Goal: Information Seeking & Learning: Learn about a topic

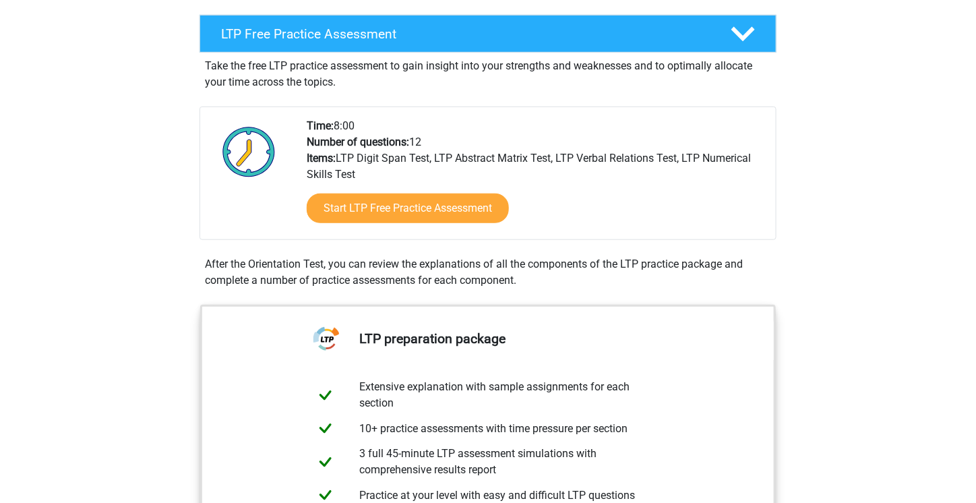
scroll to position [249, 0]
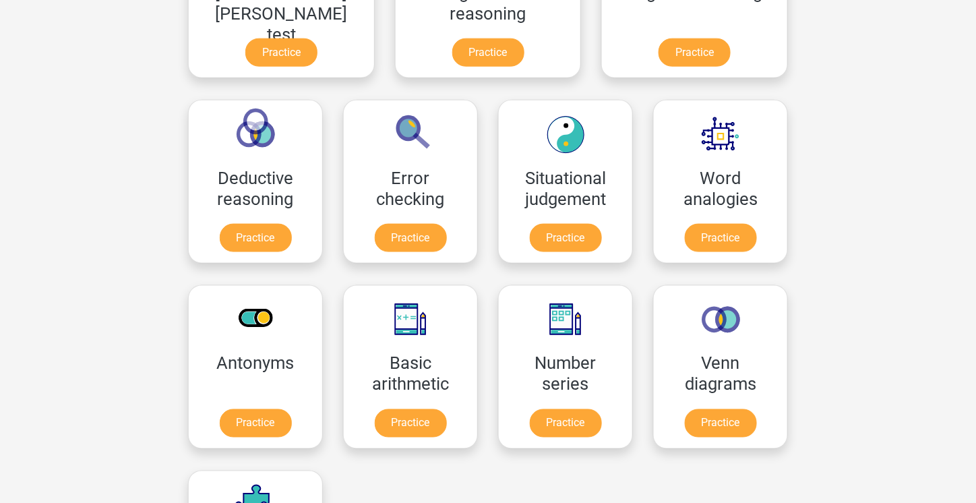
scroll to position [497, 0]
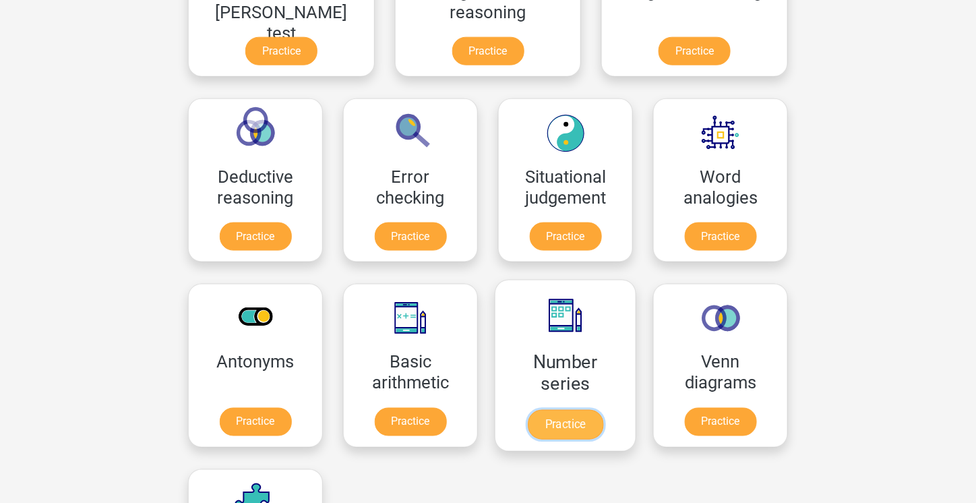
click at [528, 410] on link "Practice" at bounding box center [565, 425] width 75 height 30
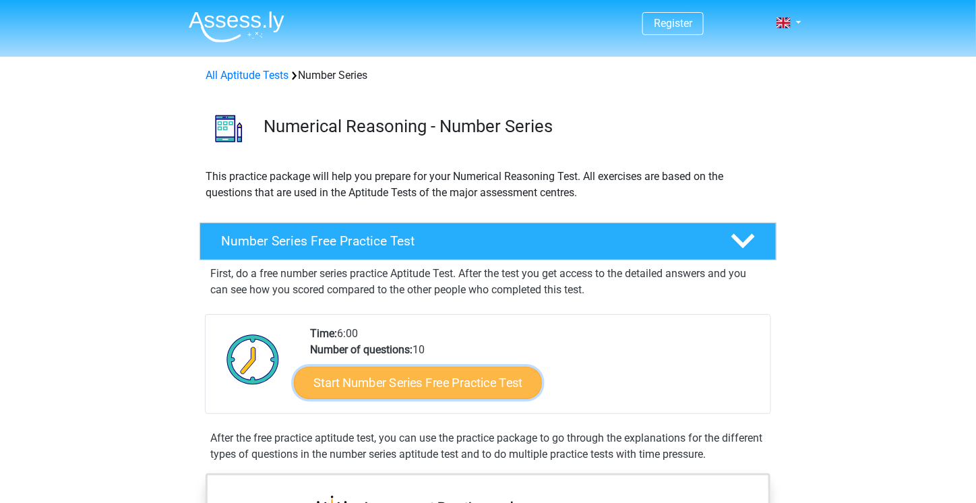
click at [453, 376] on link "Start Number Series Free Practice Test" at bounding box center [418, 382] width 248 height 32
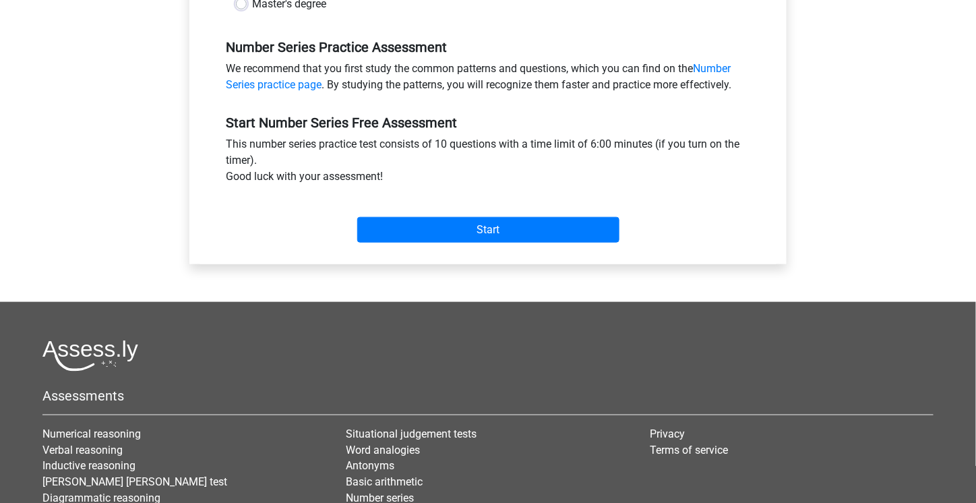
scroll to position [441, 0]
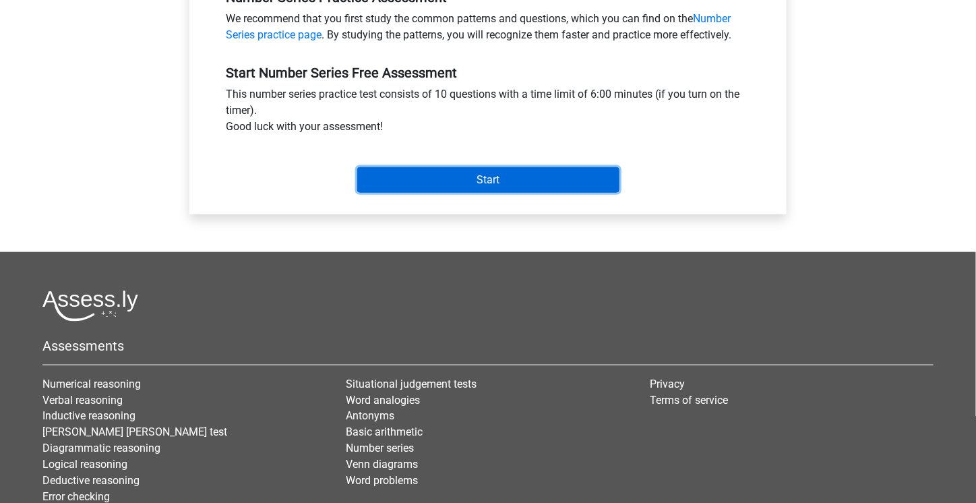
click at [492, 185] on input "Start" at bounding box center [488, 180] width 262 height 26
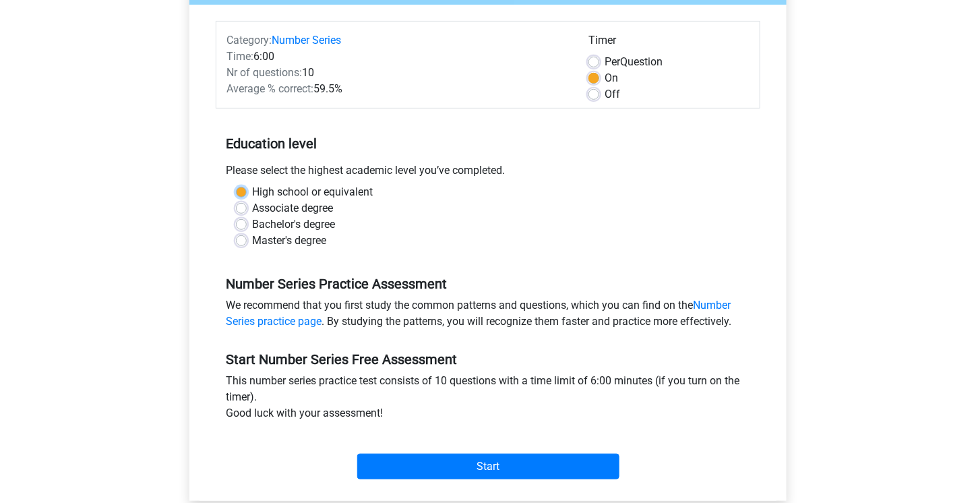
scroll to position [154, 0]
click at [252, 197] on label "High school or equivalent" at bounding box center [312, 192] width 121 height 16
click at [243, 197] on input "High school or equivalent" at bounding box center [241, 190] width 11 height 13
radio input "true"
click at [252, 240] on label "Master's degree" at bounding box center [289, 240] width 74 height 16
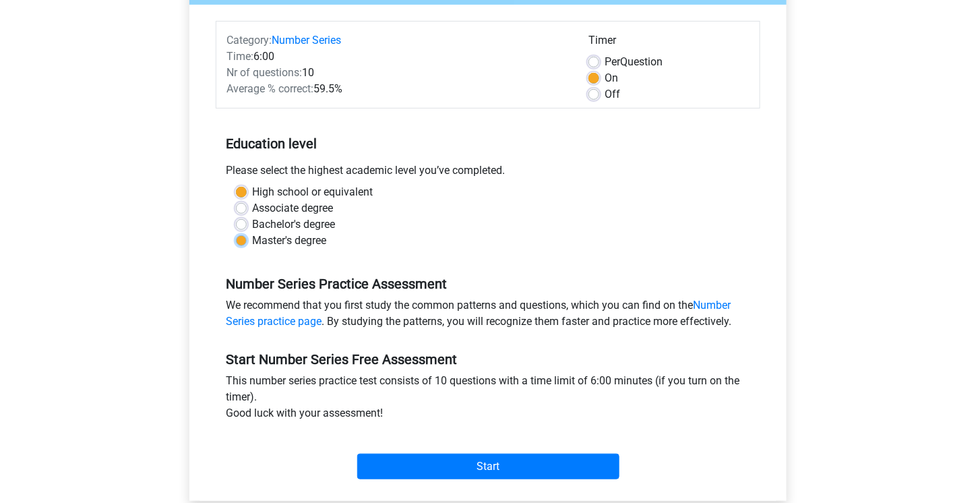
click at [241, 240] on input "Master's degree" at bounding box center [241, 238] width 11 height 13
radio input "true"
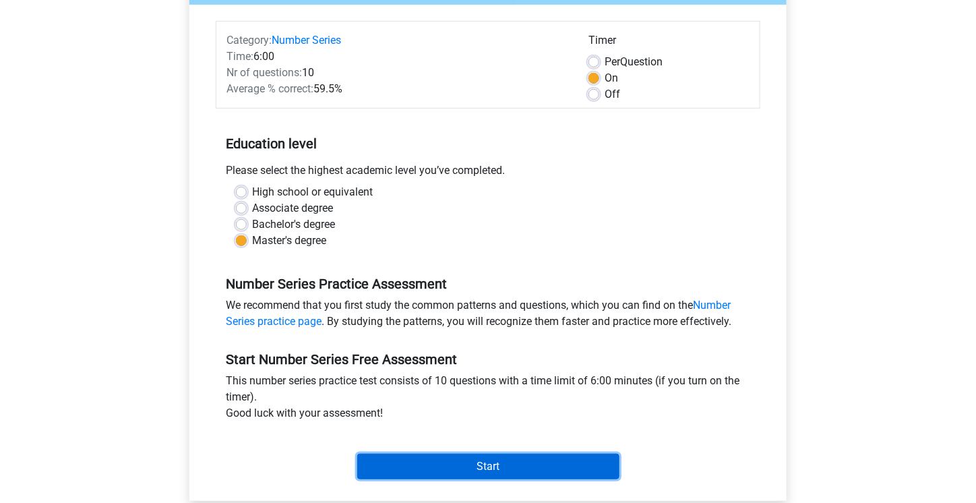
click at [519, 467] on input "Start" at bounding box center [488, 466] width 262 height 26
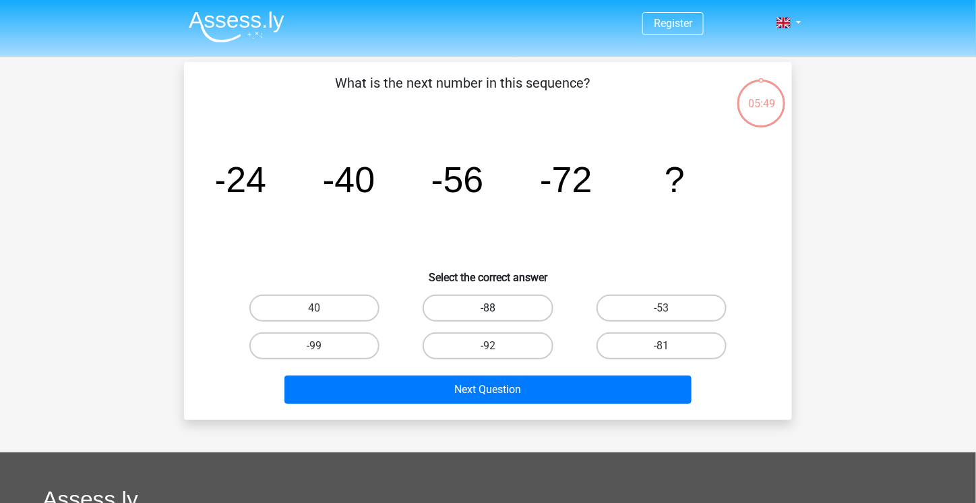
click at [486, 298] on label "-88" at bounding box center [487, 307] width 130 height 27
click at [488, 308] on input "-88" at bounding box center [492, 312] width 9 height 9
radio input "true"
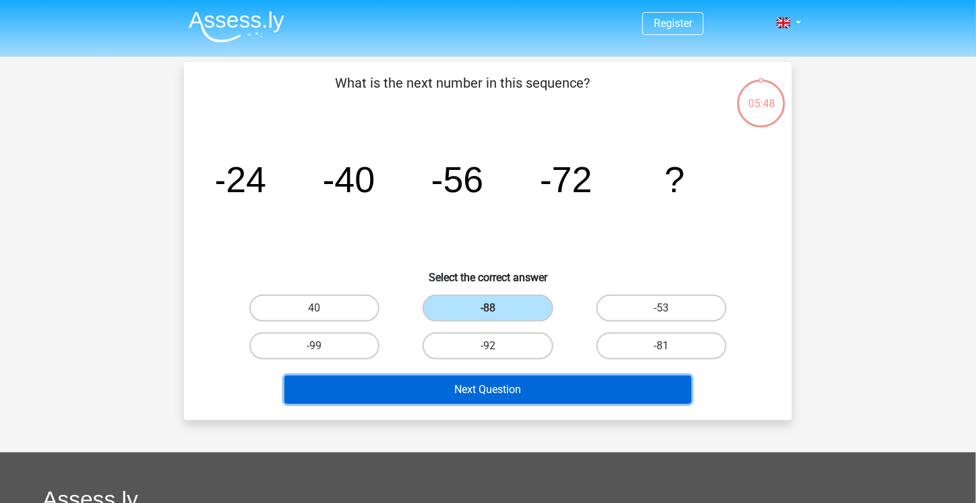
click at [511, 386] on button "Next Question" at bounding box center [488, 389] width 408 height 28
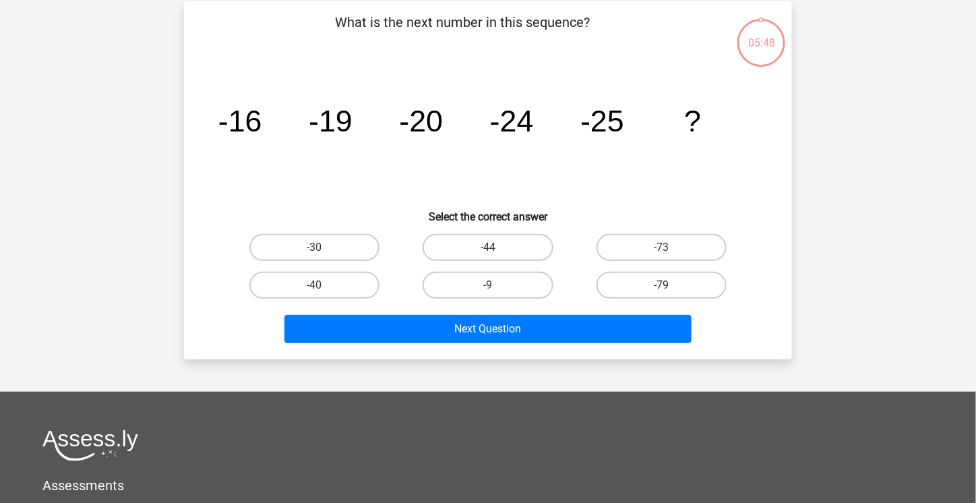
scroll to position [62, 0]
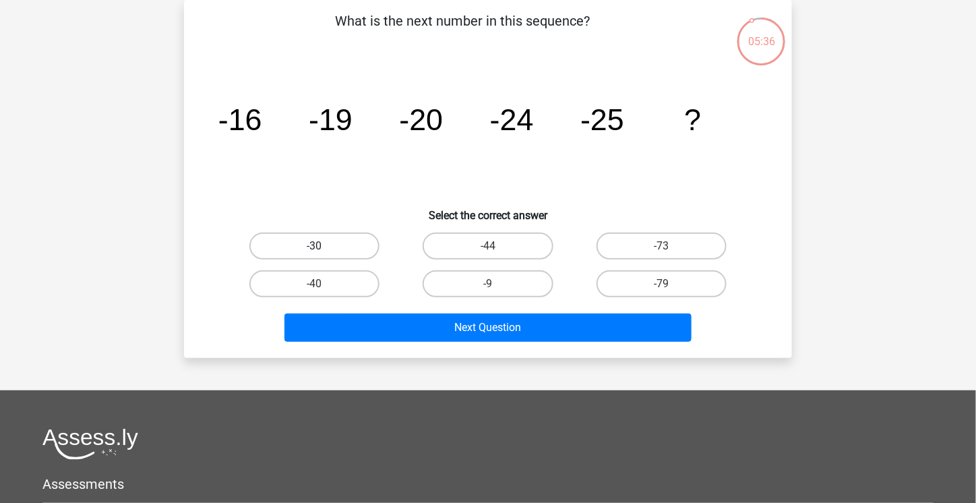
click at [362, 239] on label "-30" at bounding box center [314, 245] width 130 height 27
click at [323, 246] on input "-30" at bounding box center [319, 250] width 9 height 9
radio input "true"
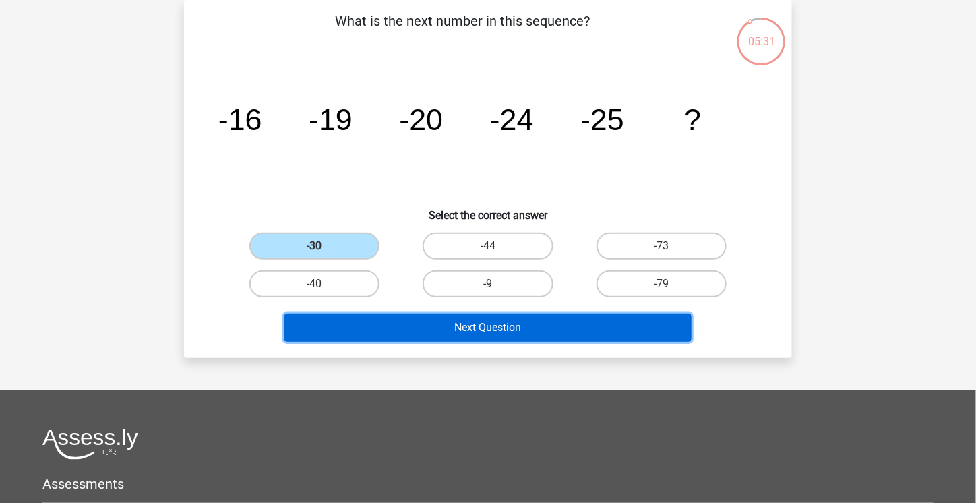
click at [446, 328] on button "Next Question" at bounding box center [488, 327] width 408 height 28
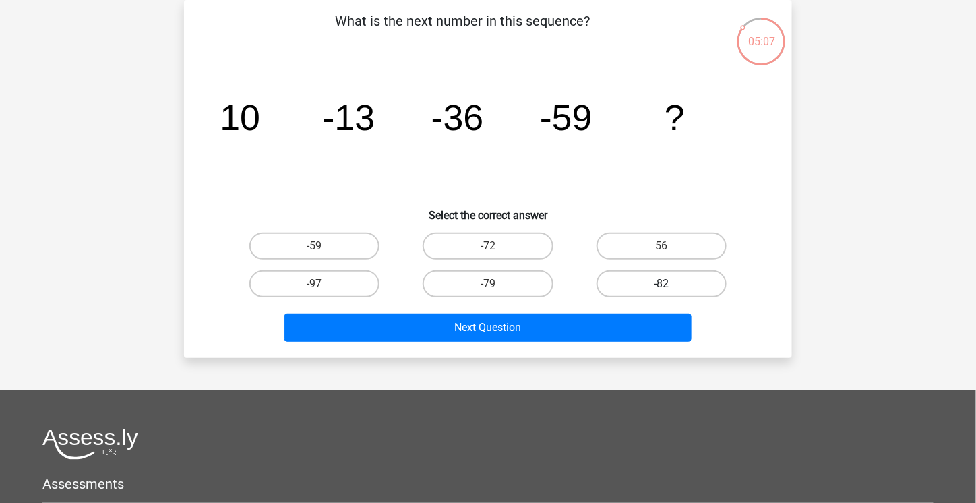
click at [682, 280] on label "-82" at bounding box center [661, 283] width 130 height 27
click at [670, 284] on input "-82" at bounding box center [665, 288] width 9 height 9
radio input "true"
click at [598, 340] on div "Next Question" at bounding box center [488, 330] width 520 height 34
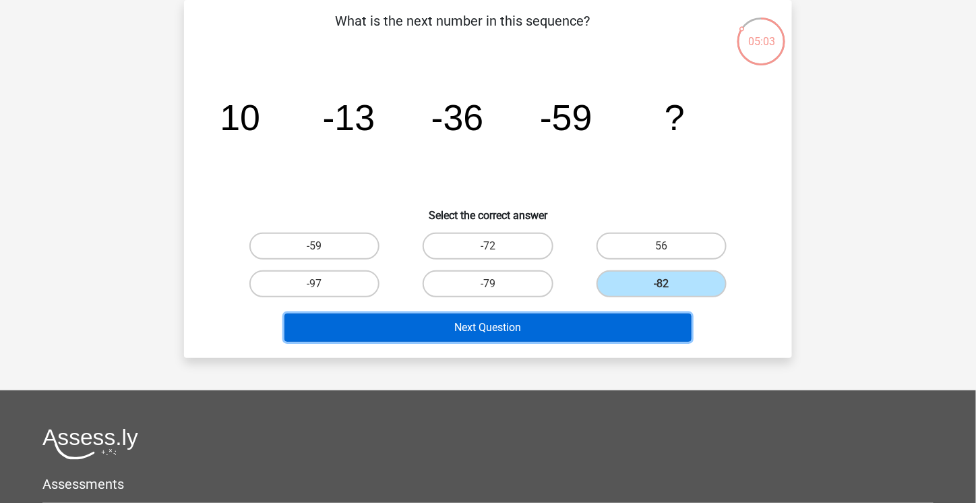
click at [462, 331] on button "Next Question" at bounding box center [488, 327] width 408 height 28
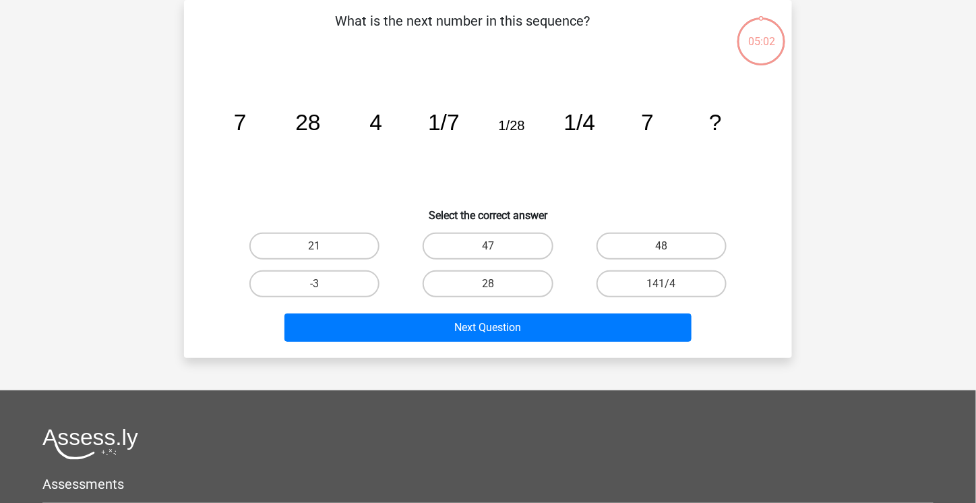
scroll to position [0, 0]
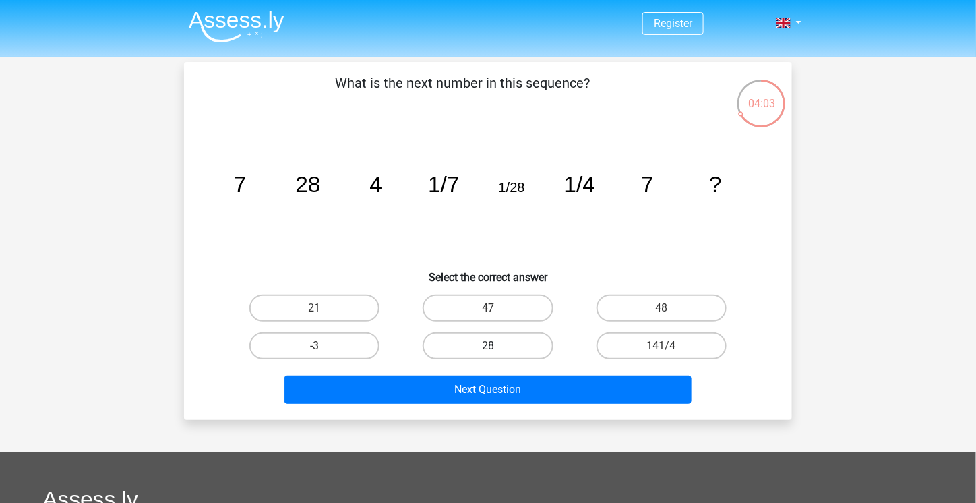
click at [504, 338] on label "28" at bounding box center [487, 345] width 130 height 27
click at [497, 346] on input "28" at bounding box center [492, 350] width 9 height 9
radio input "true"
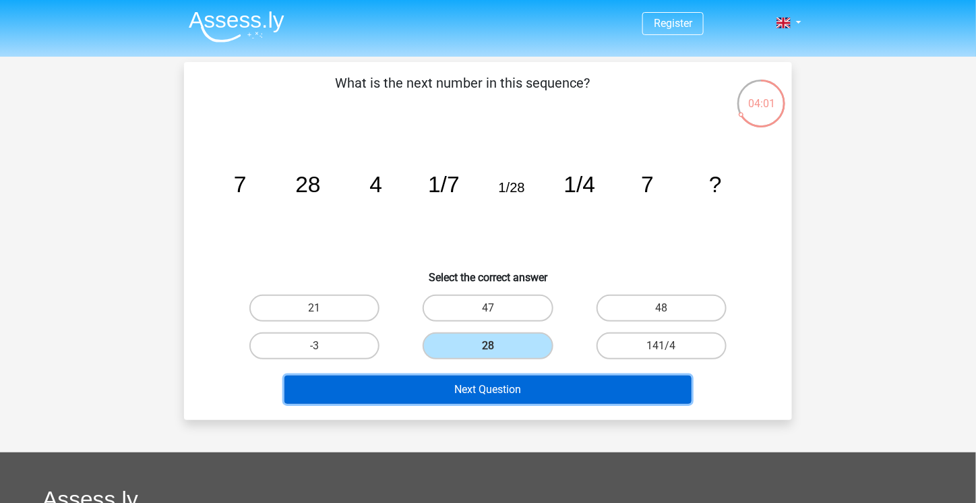
click at [497, 390] on button "Next Question" at bounding box center [488, 389] width 408 height 28
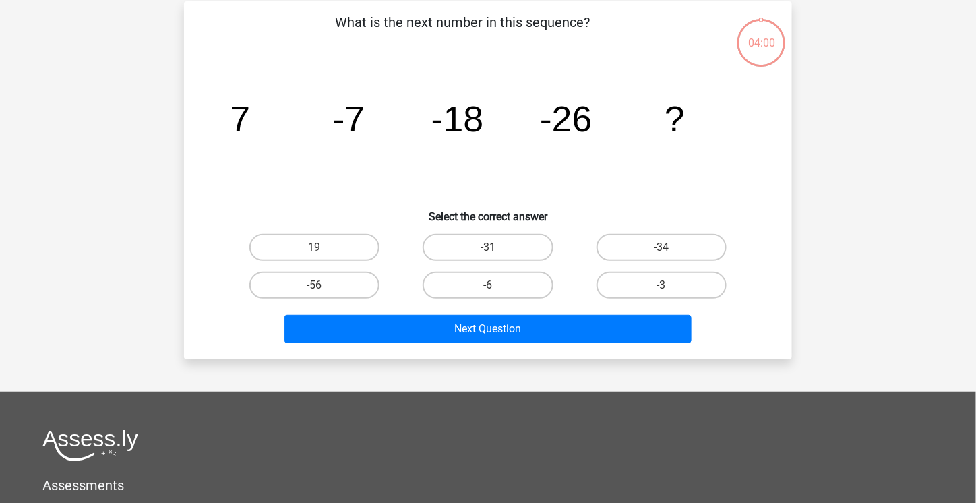
scroll to position [62, 0]
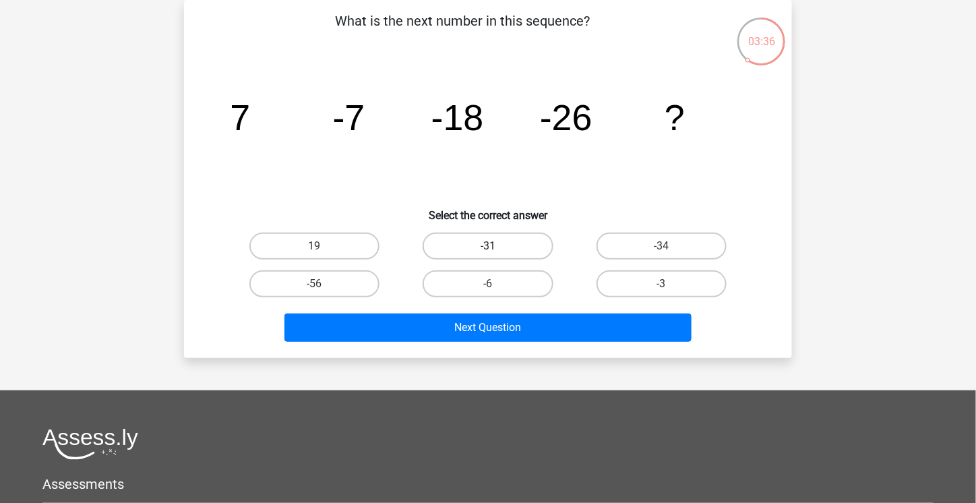
click at [468, 251] on label "-31" at bounding box center [487, 245] width 130 height 27
click at [488, 251] on input "-31" at bounding box center [492, 250] width 9 height 9
radio input "true"
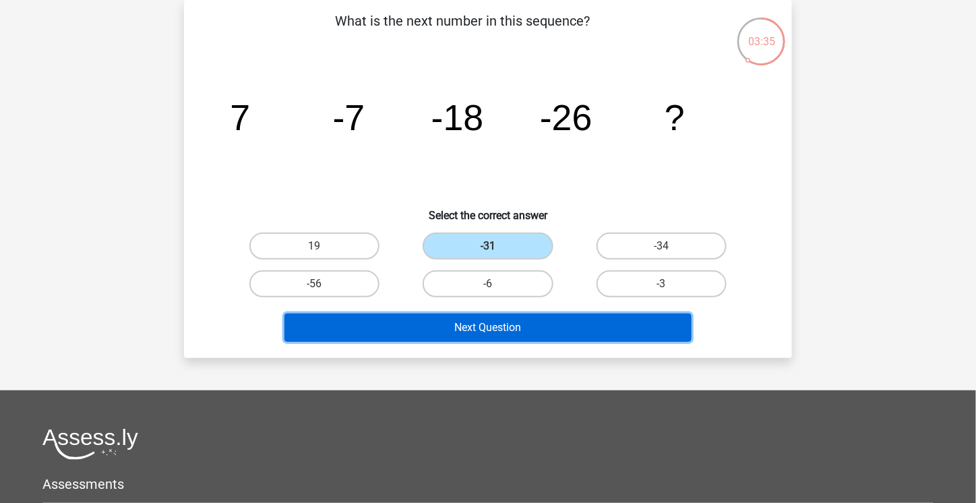
click at [484, 325] on button "Next Question" at bounding box center [488, 327] width 408 height 28
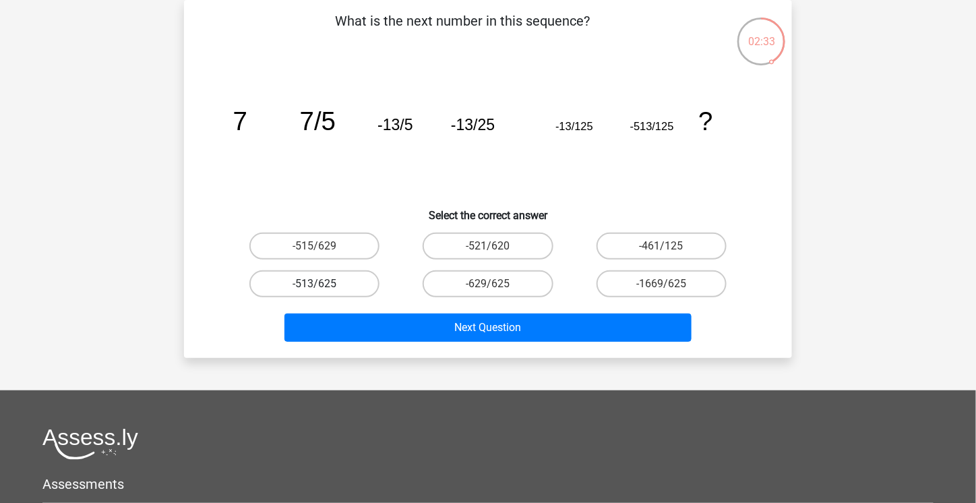
click at [348, 281] on label "-513/625" at bounding box center [314, 283] width 130 height 27
click at [323, 284] on input "-513/625" at bounding box center [319, 288] width 9 height 9
radio input "true"
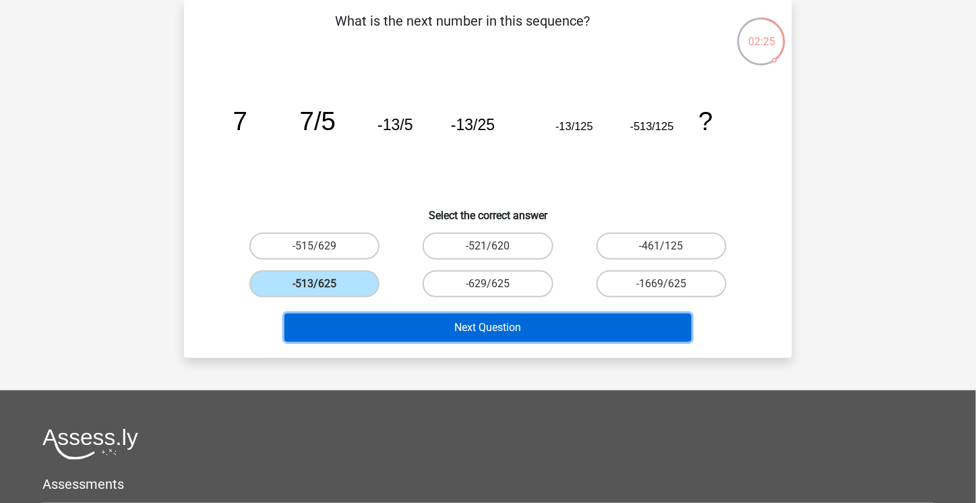
click at [418, 325] on button "Next Question" at bounding box center [488, 327] width 408 height 28
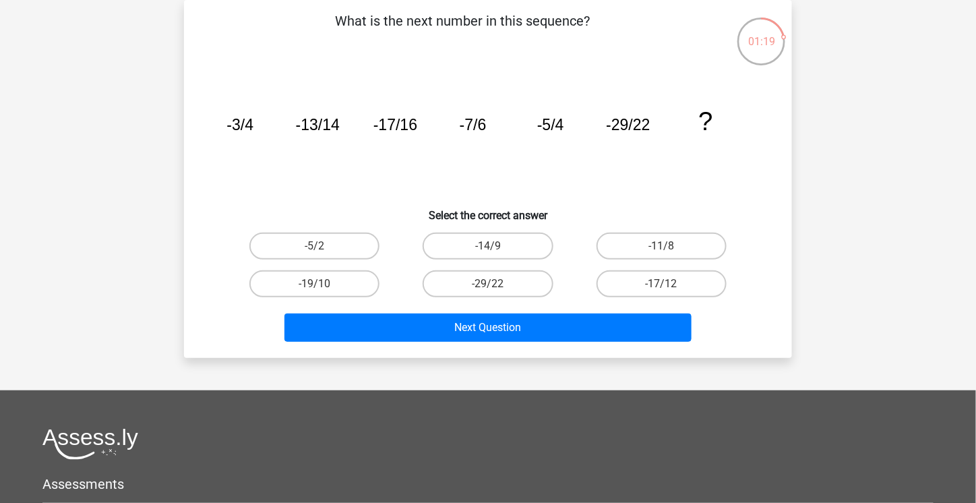
click at [520, 208] on h6 "Select the correct answer" at bounding box center [487, 210] width 565 height 24
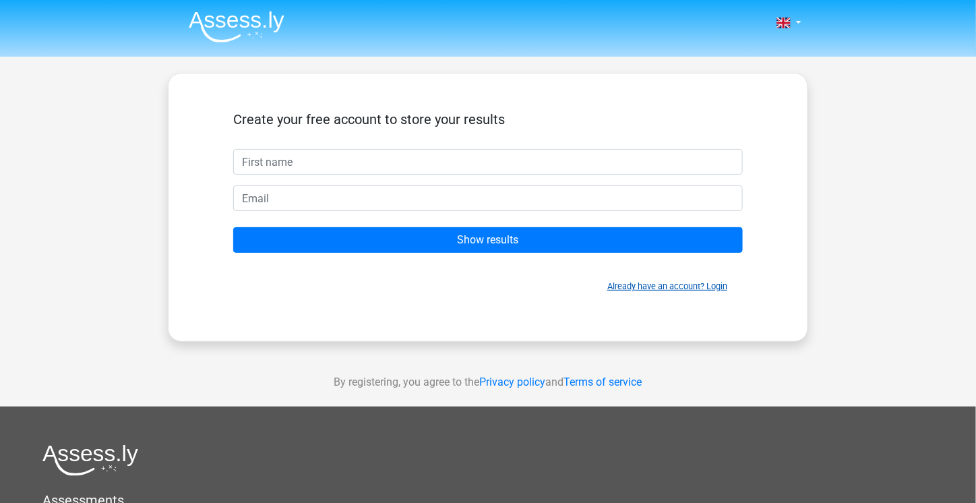
click at [686, 281] on link "Already have an account? Login" at bounding box center [667, 286] width 120 height 10
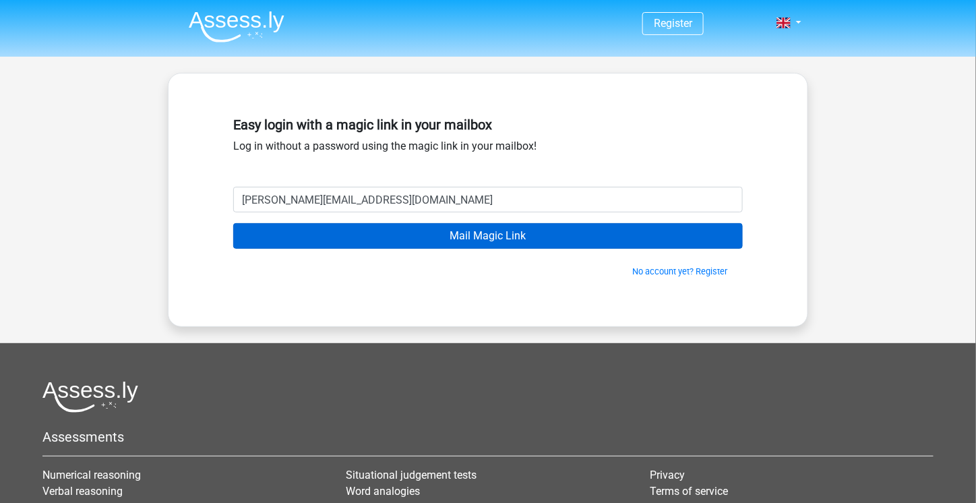
type input "[PERSON_NAME][EMAIL_ADDRESS][DOMAIN_NAME]"
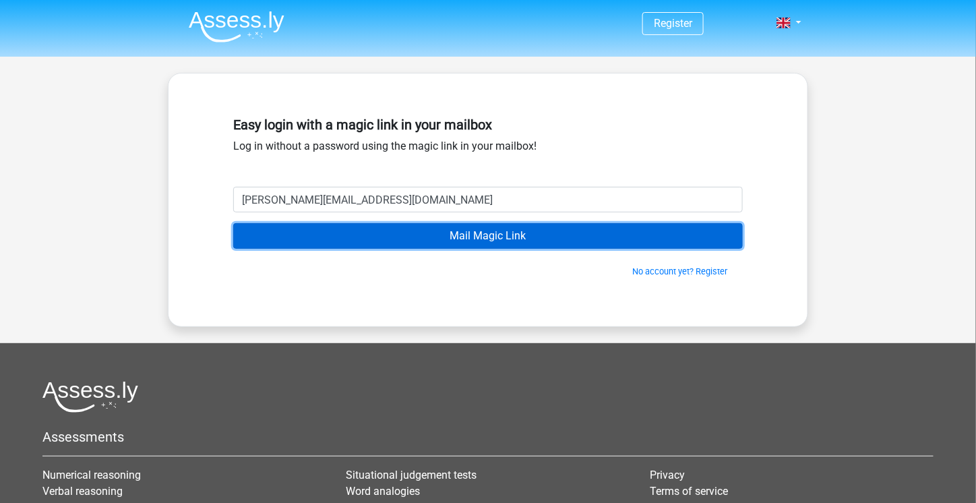
click at [536, 232] on input "Mail Magic Link" at bounding box center [487, 236] width 509 height 26
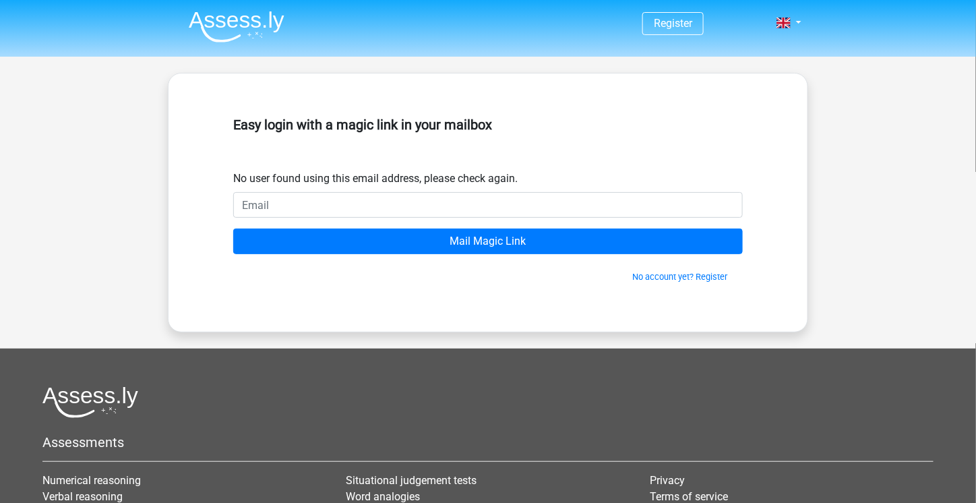
click at [666, 269] on div "No account yet? Register" at bounding box center [487, 268] width 509 height 29
click at [662, 276] on link "No account yet? Register" at bounding box center [679, 277] width 95 height 10
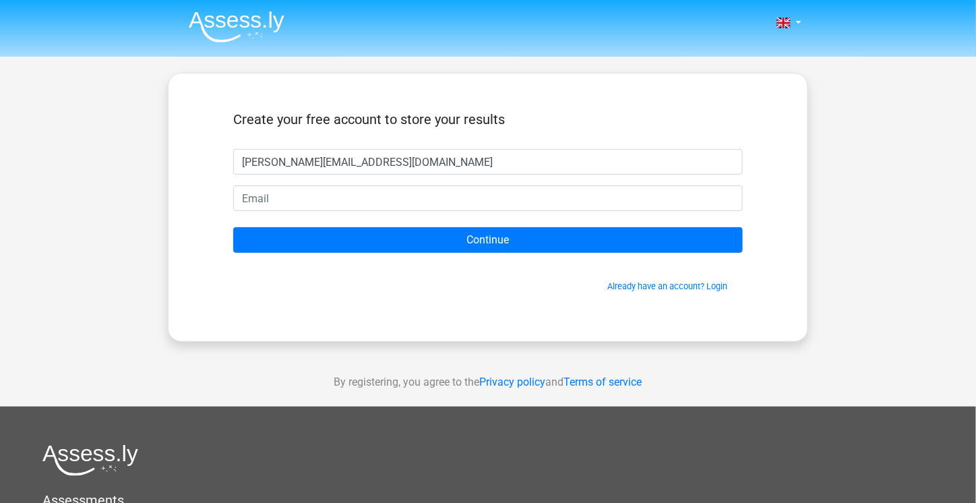
type input "[PERSON_NAME][EMAIL_ADDRESS][DOMAIN_NAME]"
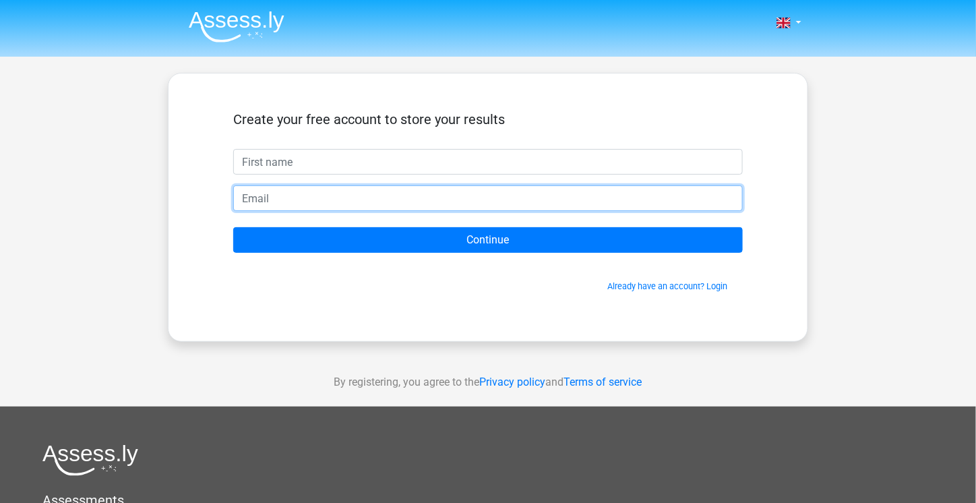
paste input "[PERSON_NAME][EMAIL_ADDRESS][DOMAIN_NAME]"
type input "[PERSON_NAME][EMAIL_ADDRESS][DOMAIN_NAME]"
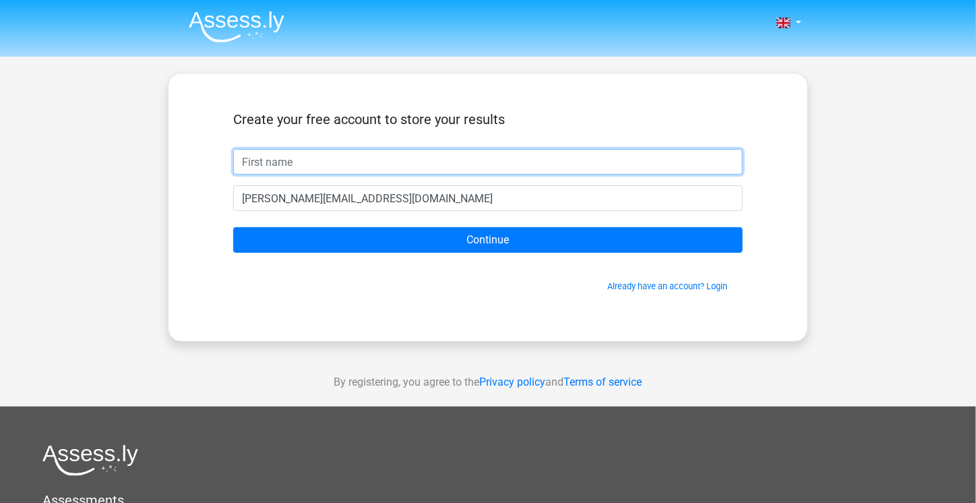
paste input "[PERSON_NAME][EMAIL_ADDRESS][DOMAIN_NAME]"
type input "praful"
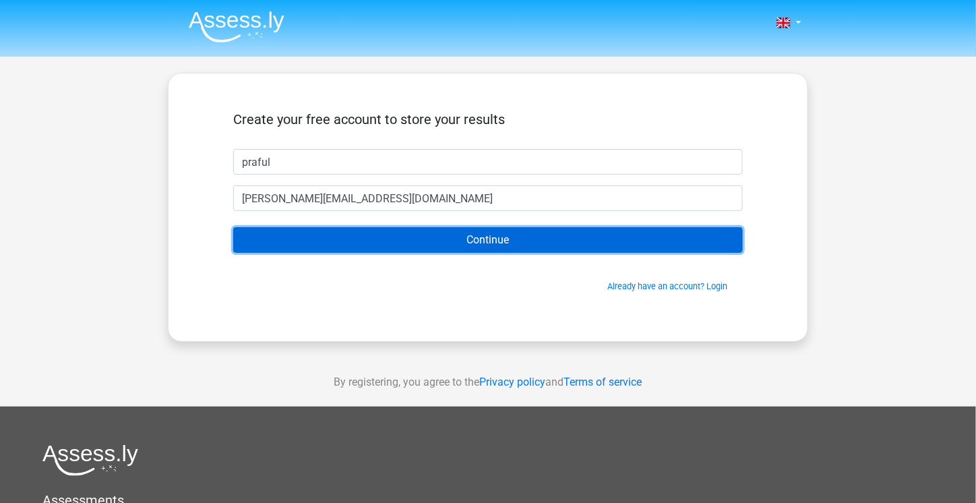
click at [233, 227] on input "Continue" at bounding box center [487, 240] width 509 height 26
